Goal: Transaction & Acquisition: Purchase product/service

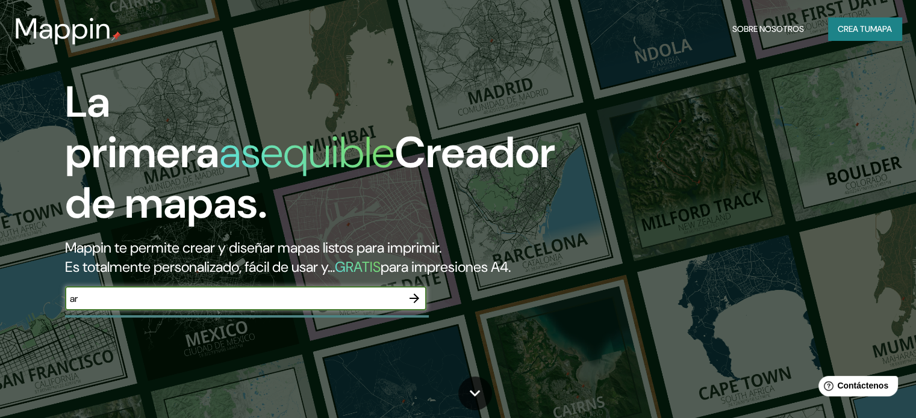
type input "Armenia quindio"
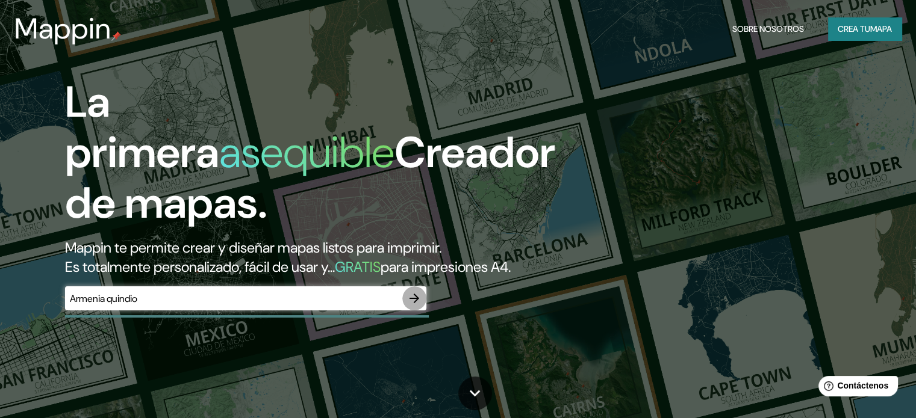
click at [411, 306] on icon "button" at bounding box center [414, 298] width 14 height 14
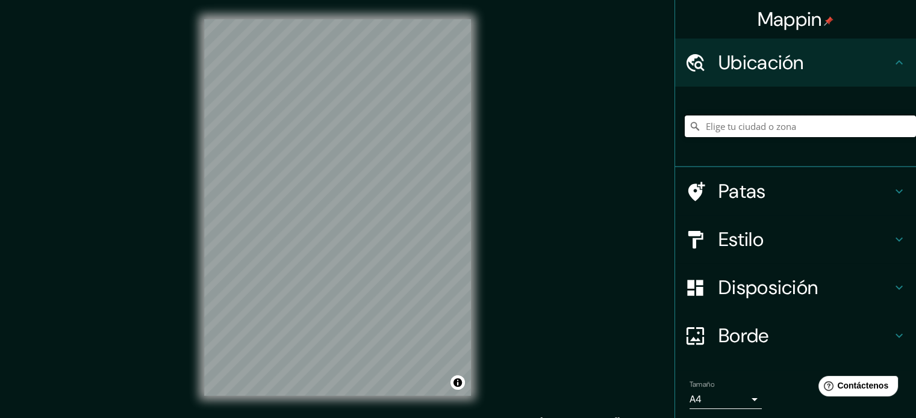
drag, startPoint x: 411, startPoint y: 322, endPoint x: 771, endPoint y: 132, distance: 406.9
click at [771, 132] on input "Elige tu ciudad o zona" at bounding box center [799, 127] width 231 height 22
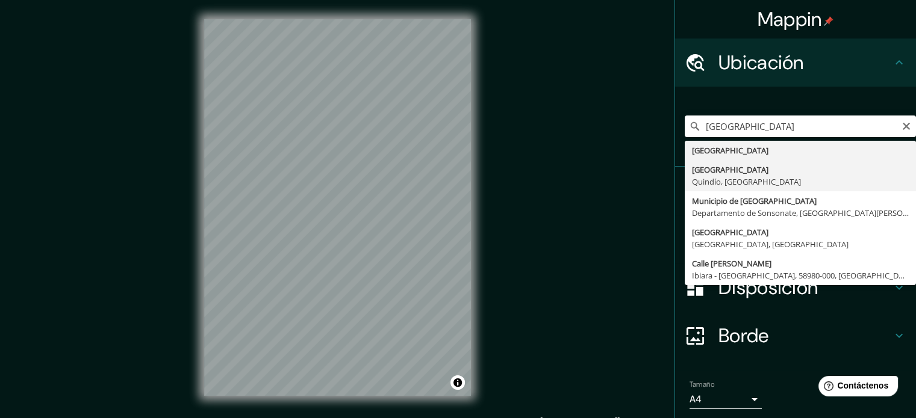
type input "[GEOGRAPHIC_DATA], [GEOGRAPHIC_DATA], [GEOGRAPHIC_DATA]"
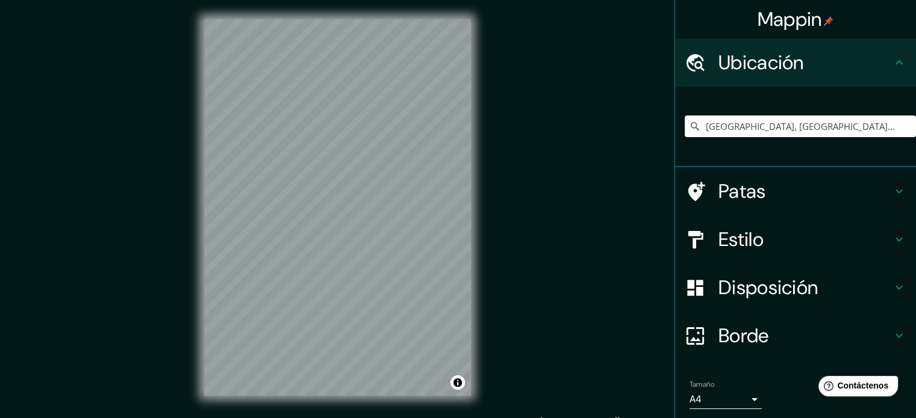
click at [832, 250] on h4 "Estilo" at bounding box center [804, 240] width 173 height 24
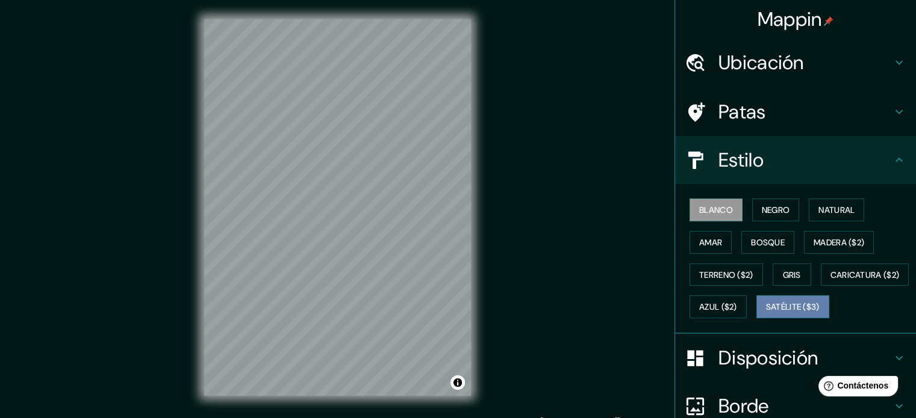
click at [766, 313] on font "Satélite ($3)" at bounding box center [793, 307] width 54 height 11
click at [159, 369] on div "Mappin Ubicación [GEOGRAPHIC_DATA], [GEOGRAPHIC_DATA], [GEOGRAPHIC_DATA] Patas …" at bounding box center [458, 217] width 916 height 435
click at [485, 199] on div "© Mapbox © OpenStreetMap Improve this map © Maxar" at bounding box center [337, 207] width 305 height 415
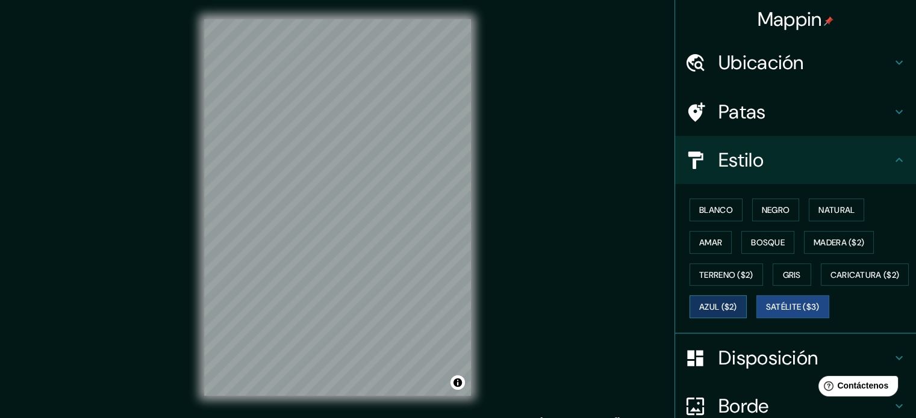
click at [737, 299] on font "Azul ($2)" at bounding box center [718, 307] width 38 height 16
click at [741, 106] on font "Patas" at bounding box center [742, 111] width 48 height 25
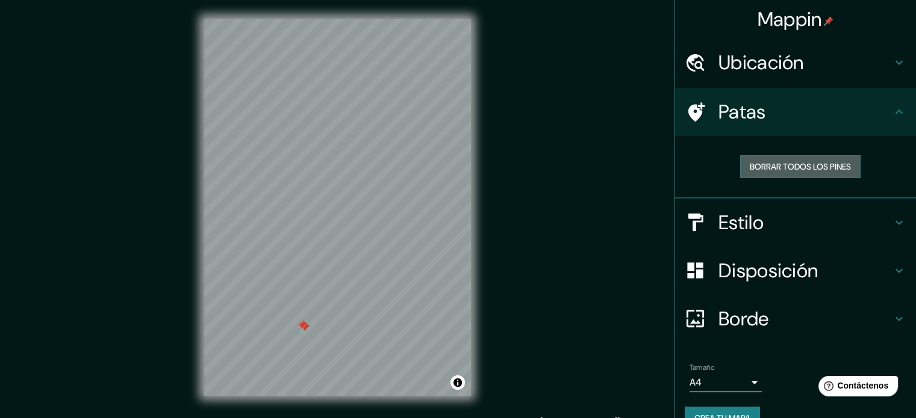
click at [775, 163] on font "Borrar todos los pines" at bounding box center [799, 166] width 101 height 11
click at [797, 166] on font "Borrar todos los pines" at bounding box center [799, 166] width 101 height 11
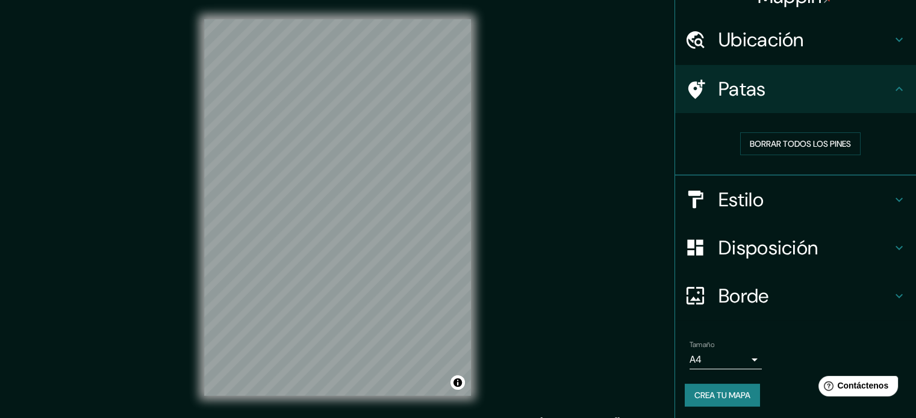
scroll to position [24, 0]
click at [745, 358] on body "Mappin Ubicación [GEOGRAPHIC_DATA], [GEOGRAPHIC_DATA], [GEOGRAPHIC_DATA] Patas …" at bounding box center [458, 209] width 916 height 418
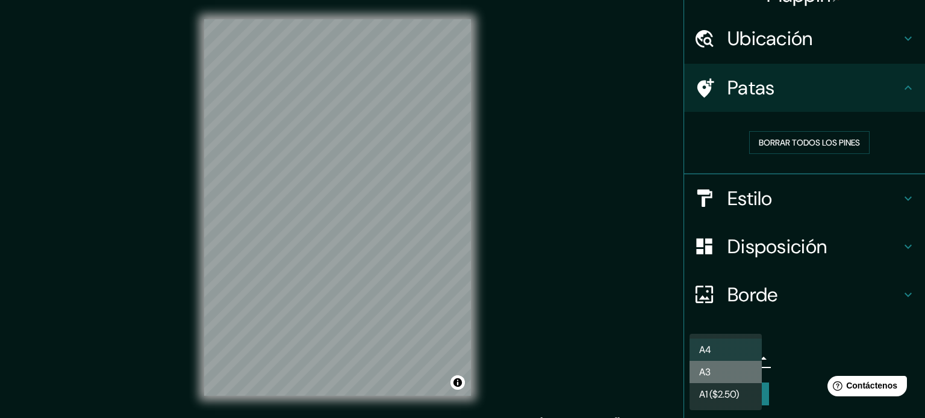
click at [726, 372] on li "A3" at bounding box center [725, 372] width 72 height 22
type input "a4"
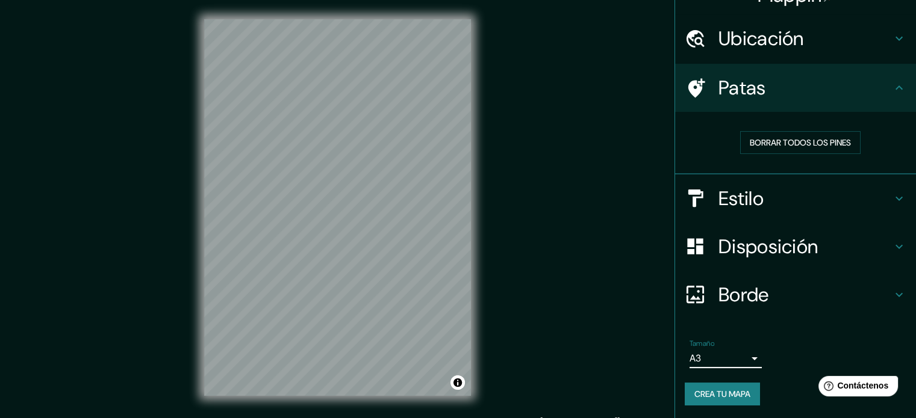
click at [792, 294] on h4 "Borde" at bounding box center [804, 295] width 173 height 24
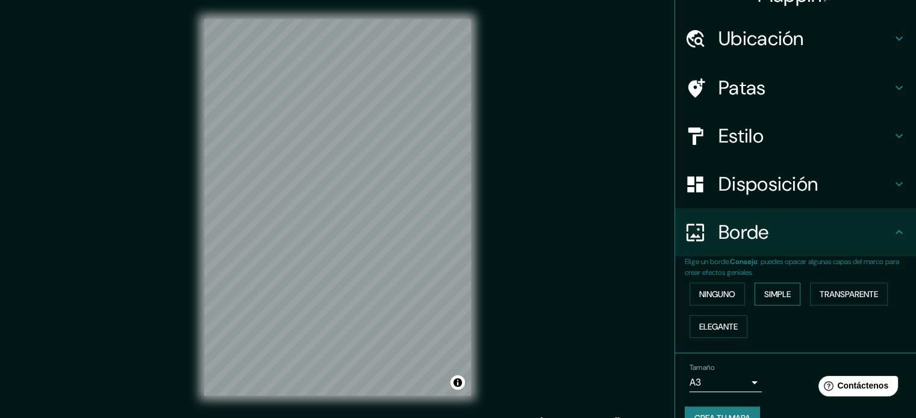
click at [777, 300] on font "Simple" at bounding box center [777, 295] width 26 height 16
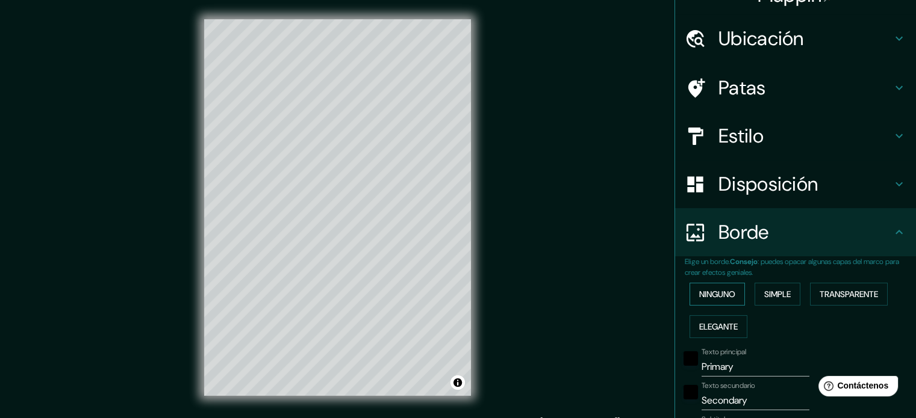
click at [730, 292] on button "Ninguno" at bounding box center [716, 294] width 55 height 23
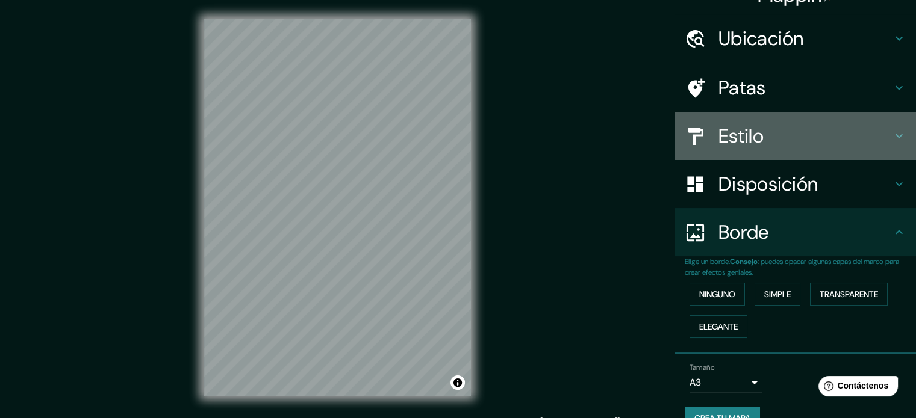
click at [745, 128] on font "Estilo" at bounding box center [740, 135] width 45 height 25
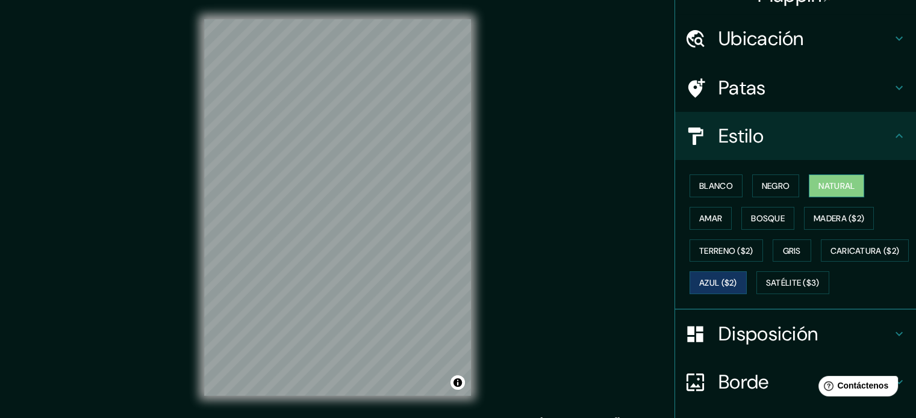
click at [818, 183] on font "Natural" at bounding box center [836, 186] width 36 height 11
click at [762, 213] on font "Bosque" at bounding box center [768, 218] width 34 height 11
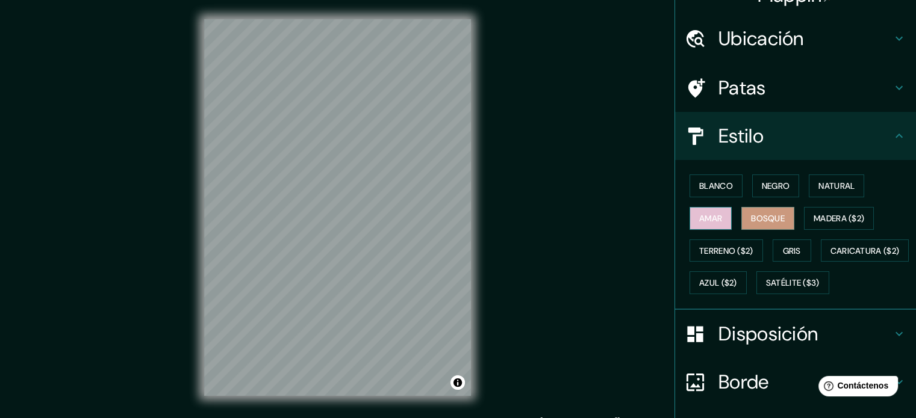
click at [712, 221] on font "Amar" at bounding box center [710, 218] width 23 height 11
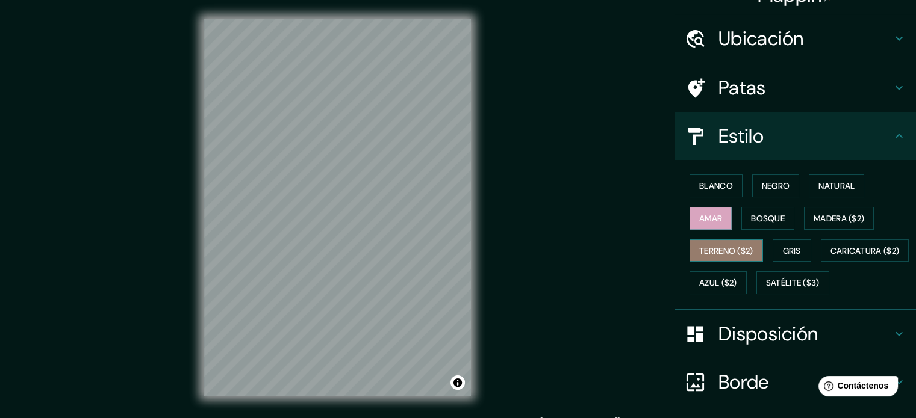
click at [724, 250] on font "Terreno ($2)" at bounding box center [726, 251] width 54 height 11
click at [772, 249] on button "Gris" at bounding box center [791, 251] width 39 height 23
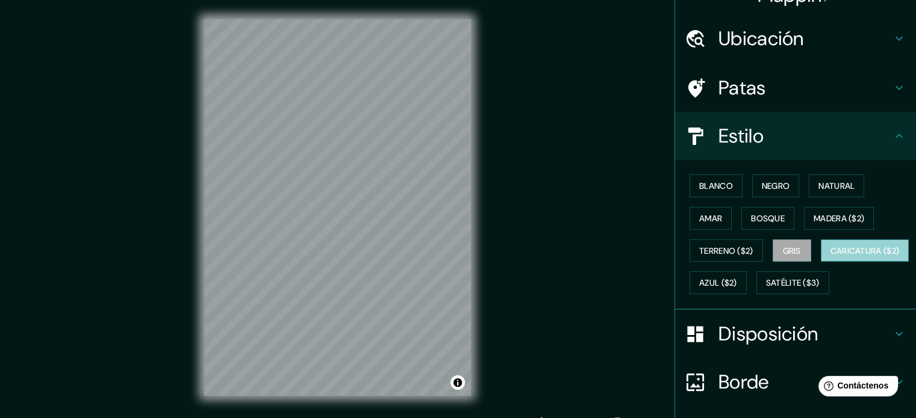
click at [830, 256] on font "Caricatura ($2)" at bounding box center [864, 251] width 69 height 11
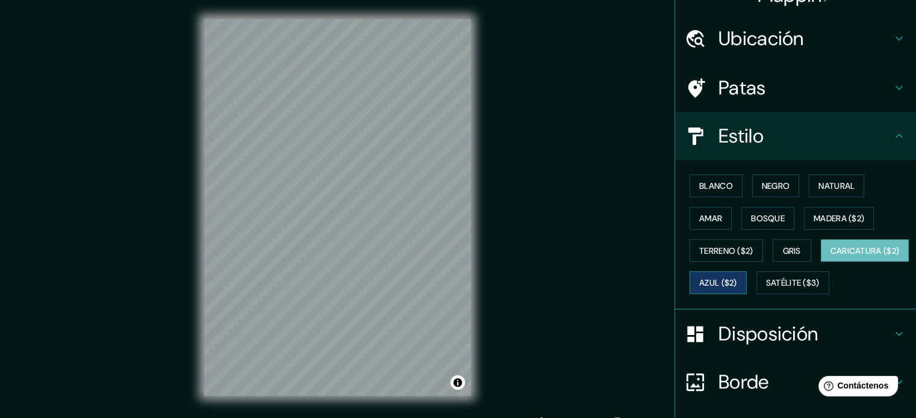
click at [737, 283] on font "Azul ($2)" at bounding box center [718, 283] width 38 height 11
click at [824, 181] on font "Natural" at bounding box center [836, 186] width 36 height 11
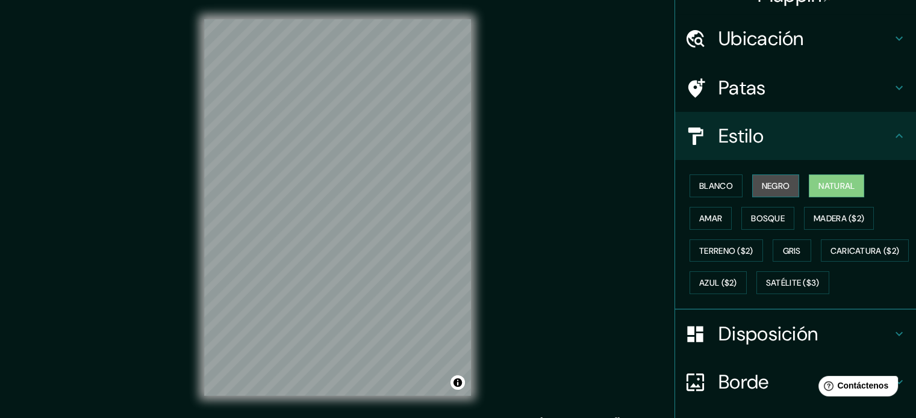
click at [766, 180] on font "Negro" at bounding box center [776, 186] width 28 height 16
click at [721, 191] on font "Blanco" at bounding box center [716, 186] width 34 height 16
click at [765, 187] on font "Negro" at bounding box center [776, 186] width 28 height 11
click at [737, 280] on font "Azul ($2)" at bounding box center [718, 283] width 38 height 11
